Goal: Task Accomplishment & Management: Manage account settings

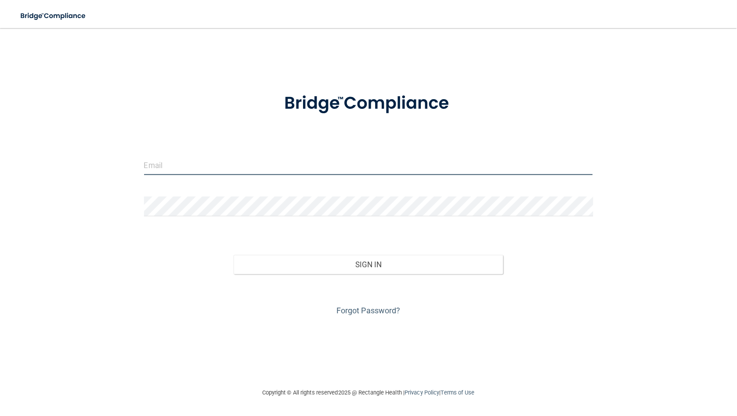
click at [262, 162] on input "email" at bounding box center [368, 165] width 449 height 20
type input "[PERSON_NAME][EMAIL_ADDRESS][PERSON_NAME][DOMAIN_NAME]"
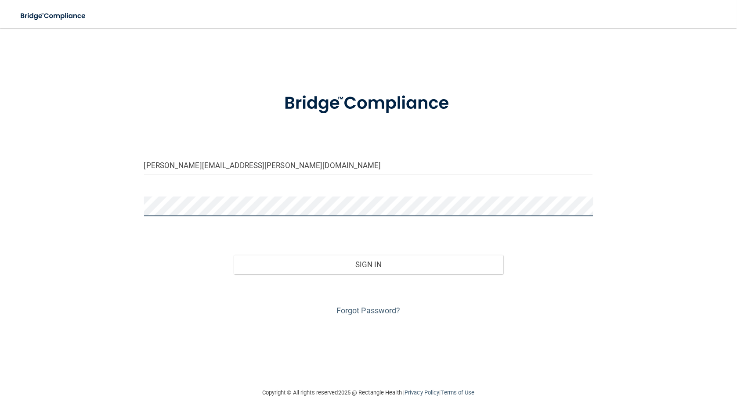
click at [234, 255] on button "Sign In" at bounding box center [369, 264] width 270 height 19
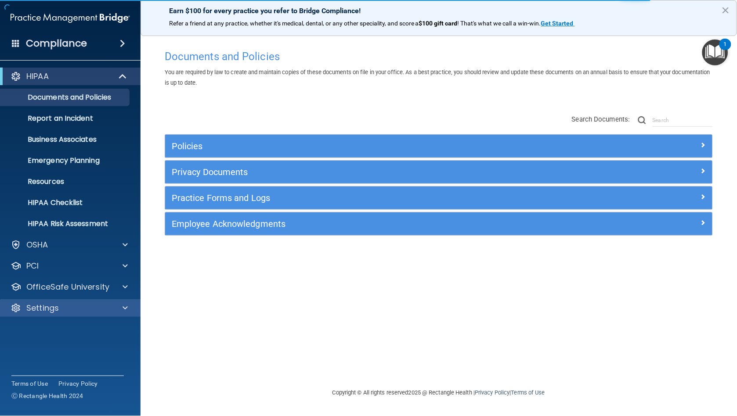
click at [98, 313] on div "Settings" at bounding box center [70, 308] width 141 height 18
click at [121, 309] on div at bounding box center [124, 308] width 22 height 11
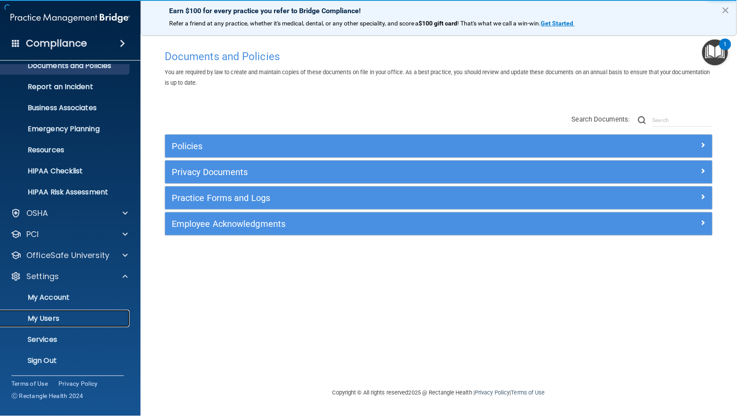
click at [68, 319] on p "My Users" at bounding box center [66, 318] width 120 height 9
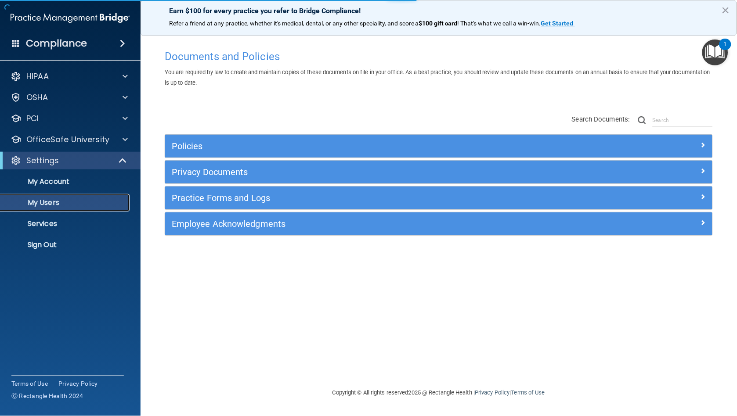
select select "20"
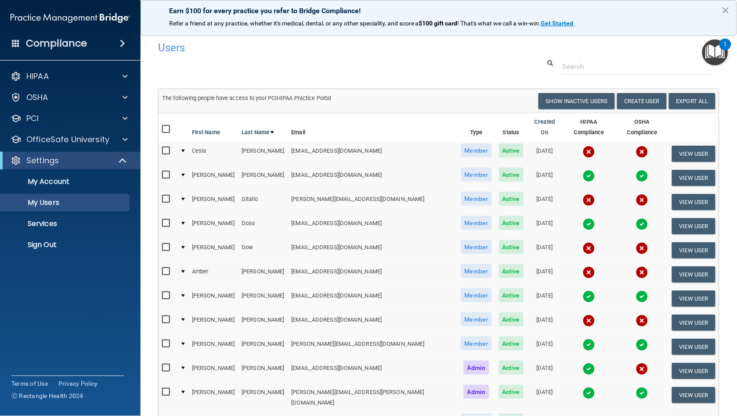
click at [728, 5] on button "×" at bounding box center [725, 10] width 8 height 14
